Goal: Task Accomplishment & Management: Manage account settings

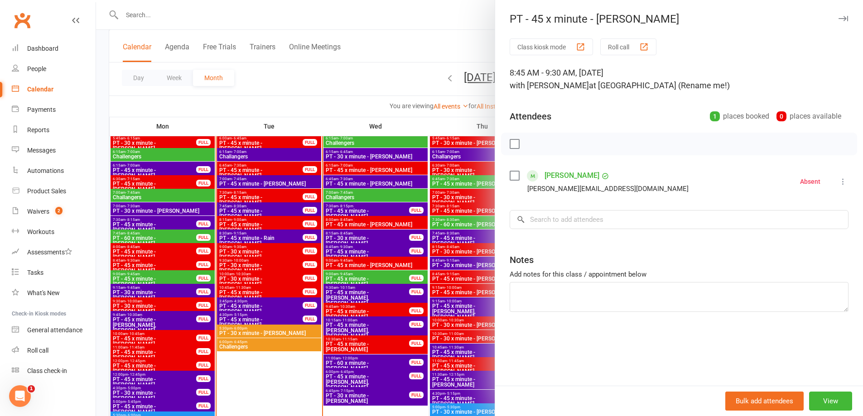
click at [345, 72] on div at bounding box center [479, 208] width 767 height 416
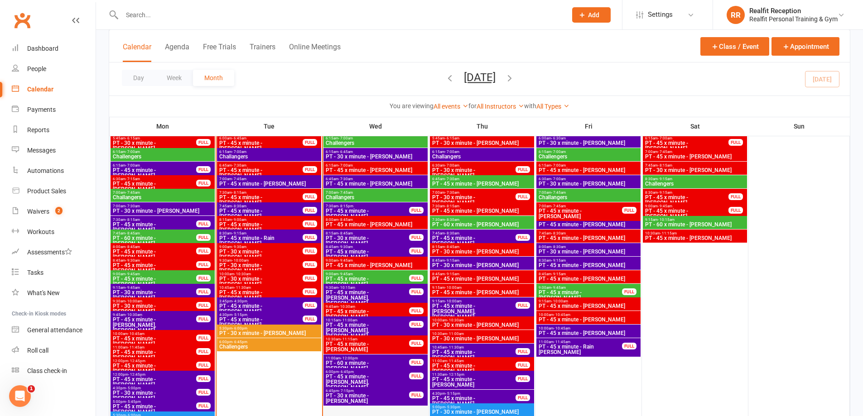
scroll to position [861, 0]
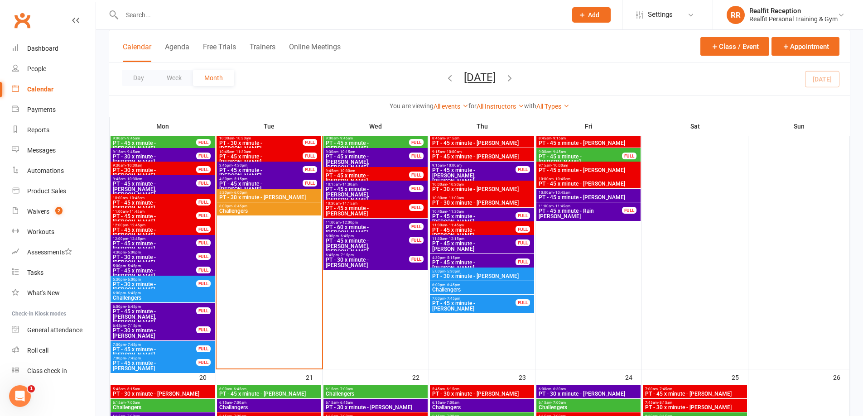
click at [383, 225] on span "PT - 60 x minute - [PERSON_NAME]" at bounding box center [367, 230] width 84 height 11
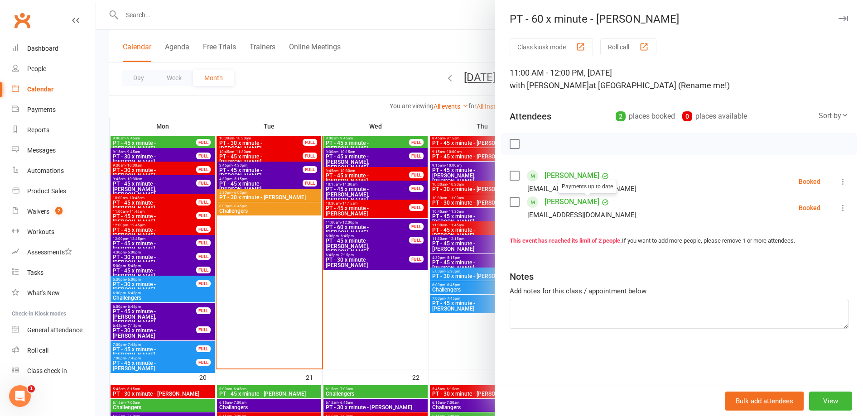
click at [563, 203] on link "[PERSON_NAME]" at bounding box center [572, 202] width 55 height 14
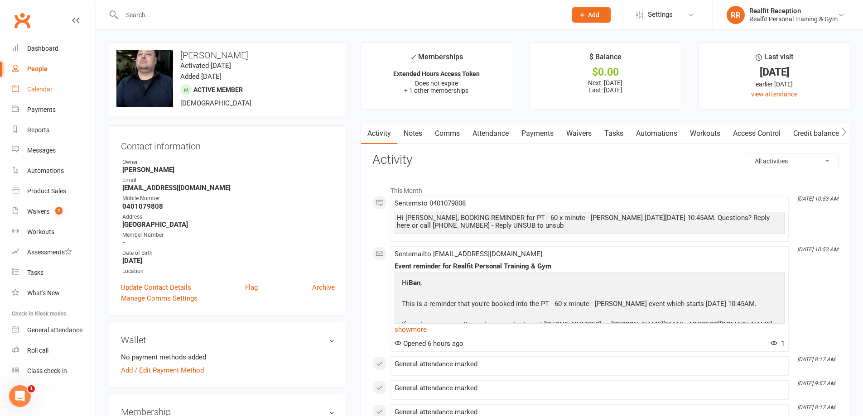
click at [41, 91] on div "Calendar" at bounding box center [39, 89] width 25 height 7
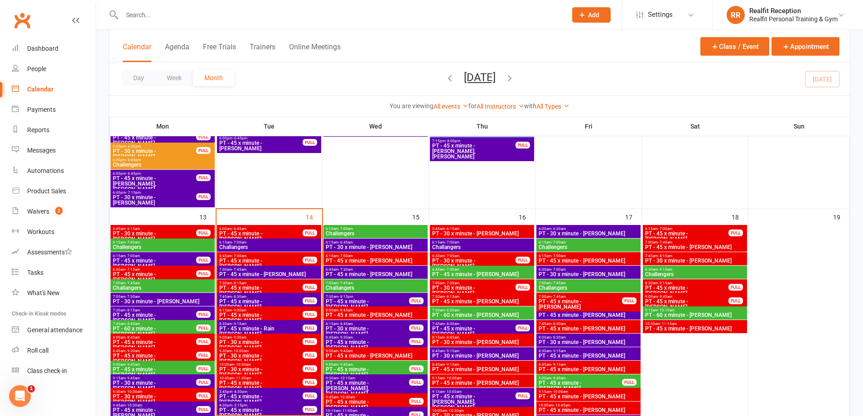
scroll to position [680, 0]
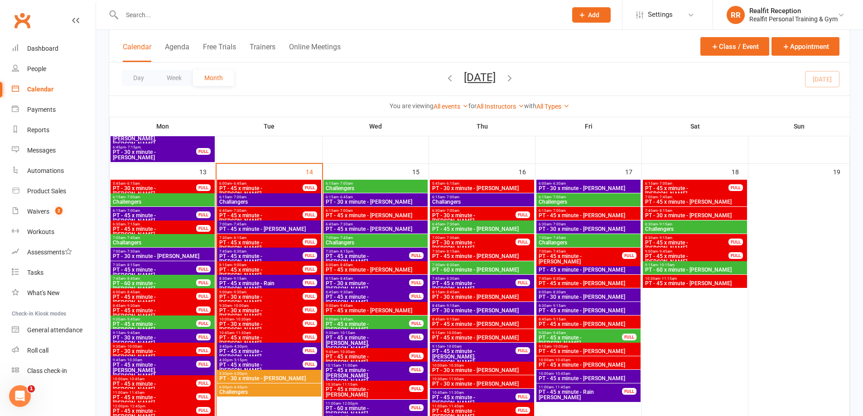
click at [393, 295] on span "PT - 45 x minute - [PERSON_NAME]" at bounding box center [367, 299] width 84 height 11
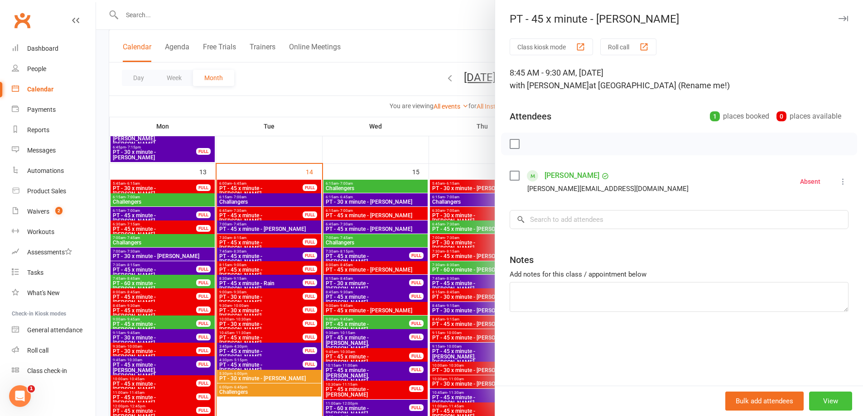
click at [826, 399] on button "View" at bounding box center [830, 401] width 43 height 19
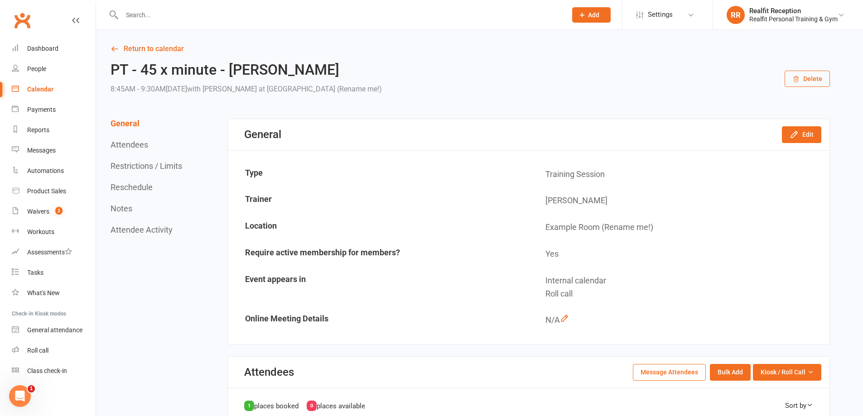
click at [812, 87] on button "Delete" at bounding box center [807, 79] width 45 height 16
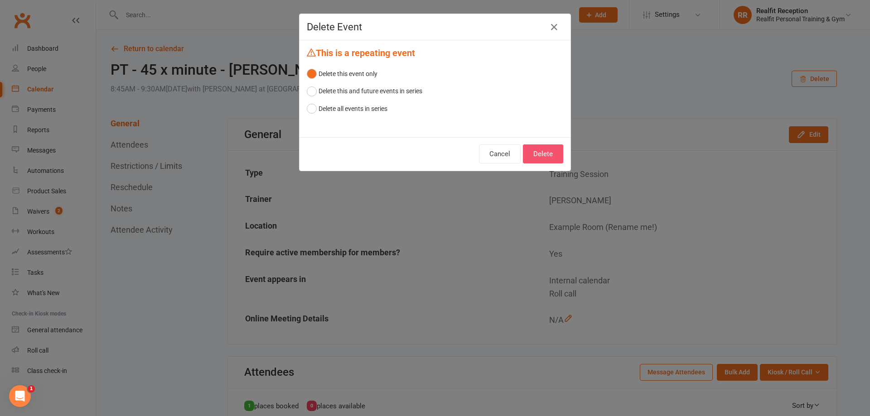
click at [550, 153] on button "Delete" at bounding box center [543, 154] width 40 height 19
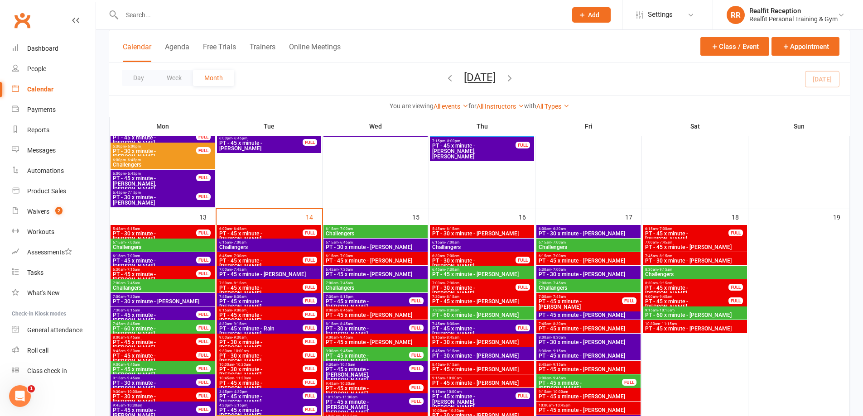
scroll to position [725, 0]
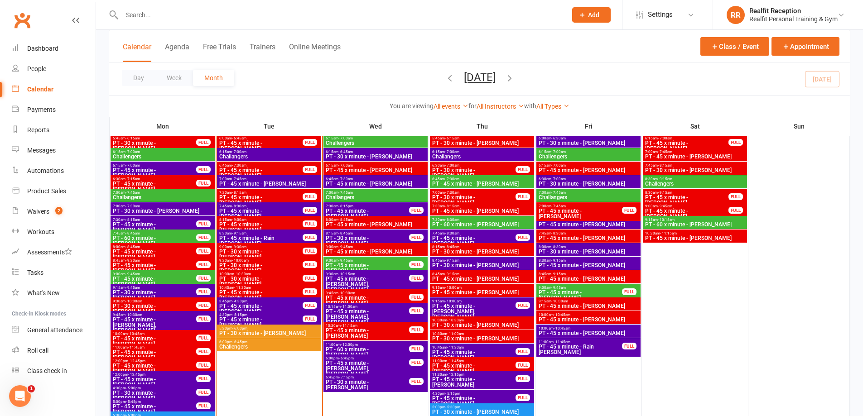
click at [262, 318] on span "PT - 45 x minute - [PERSON_NAME]" at bounding box center [261, 322] width 84 height 11
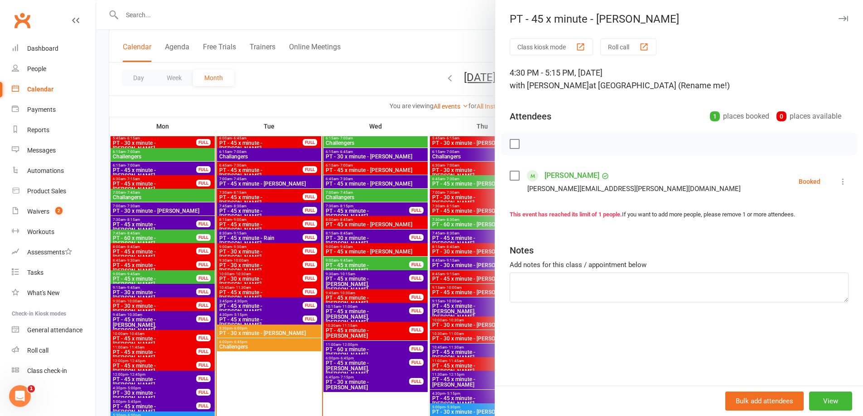
click at [514, 175] on label at bounding box center [514, 175] width 9 height 9
click at [532, 143] on icon "button" at bounding box center [535, 144] width 10 height 10
click at [294, 55] on div at bounding box center [479, 208] width 767 height 416
